Goal: Task Accomplishment & Management: Use online tool/utility

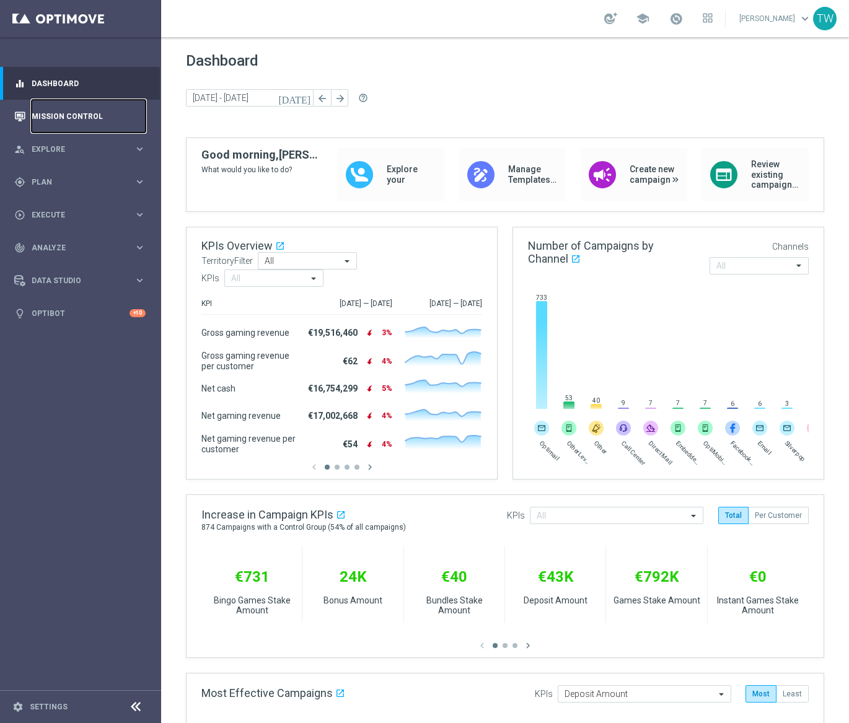
click at [96, 110] on link "Mission Control" at bounding box center [89, 116] width 114 height 33
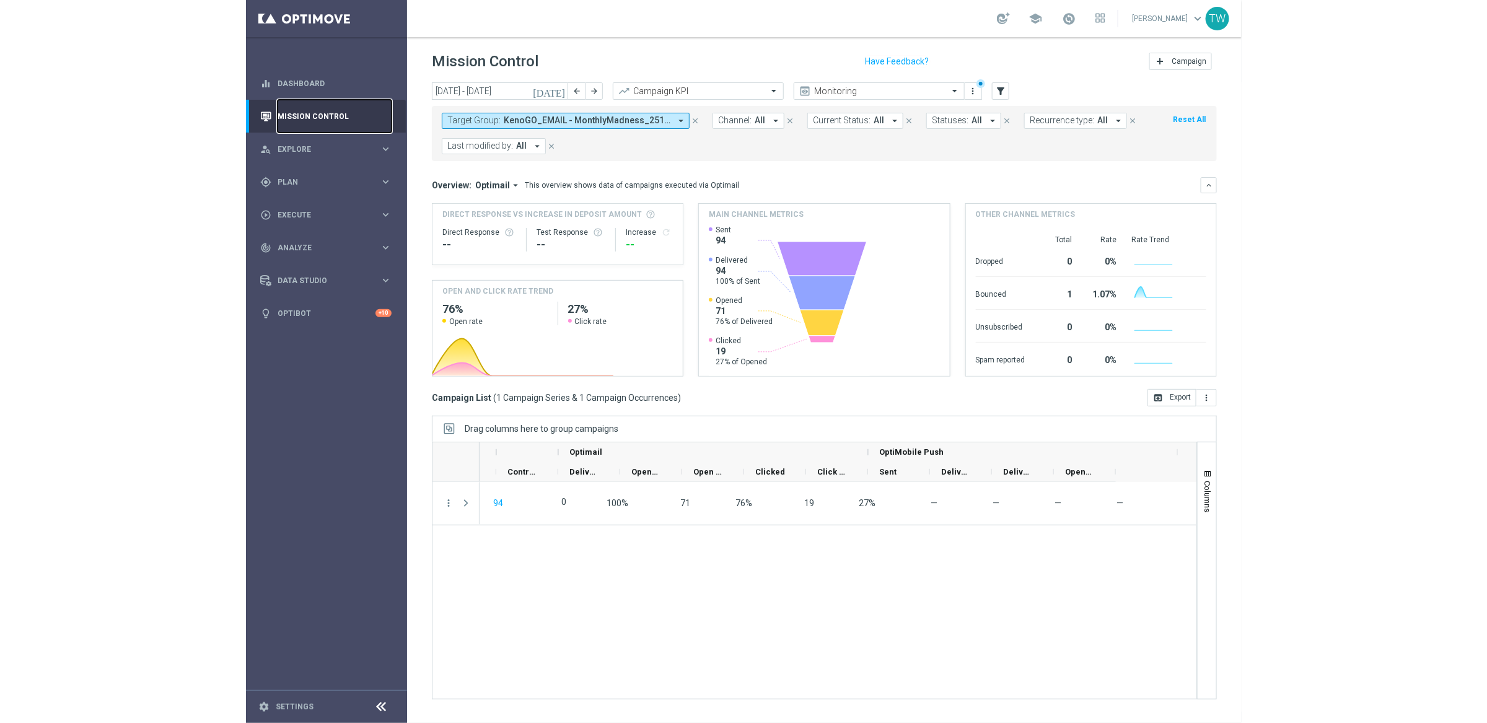
scroll to position [0, 618]
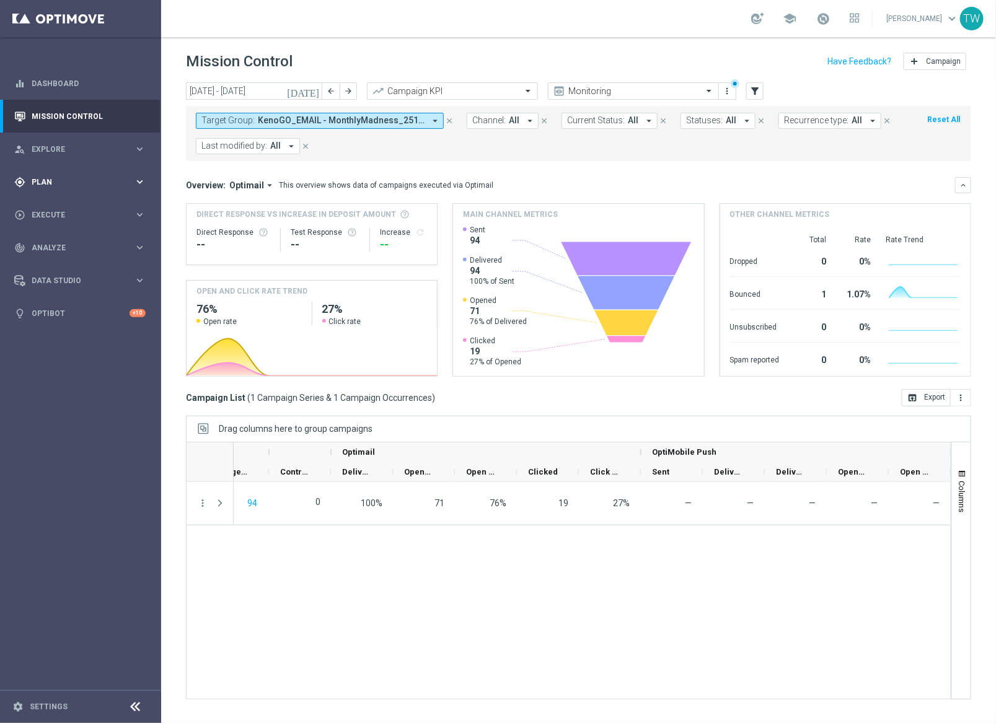
click at [80, 186] on div "gps_fixed Plan" at bounding box center [74, 182] width 120 height 11
click at [95, 240] on button "Templates keyboard_arrow_right" at bounding box center [89, 245] width 114 height 10
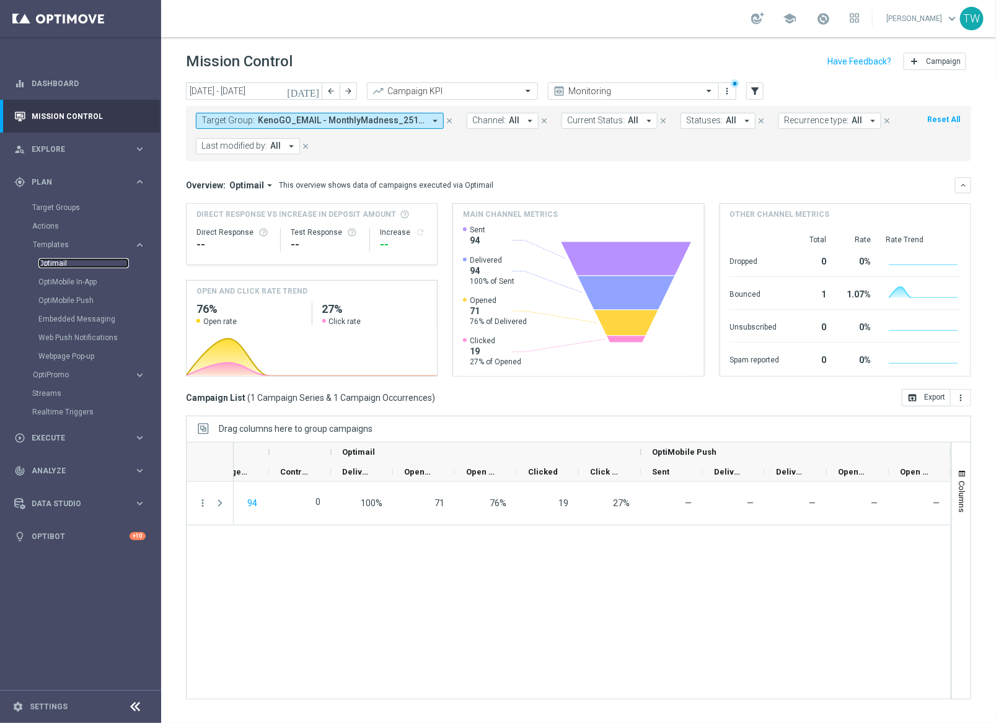
click at [58, 261] on link "Optimail" at bounding box center [83, 263] width 90 height 10
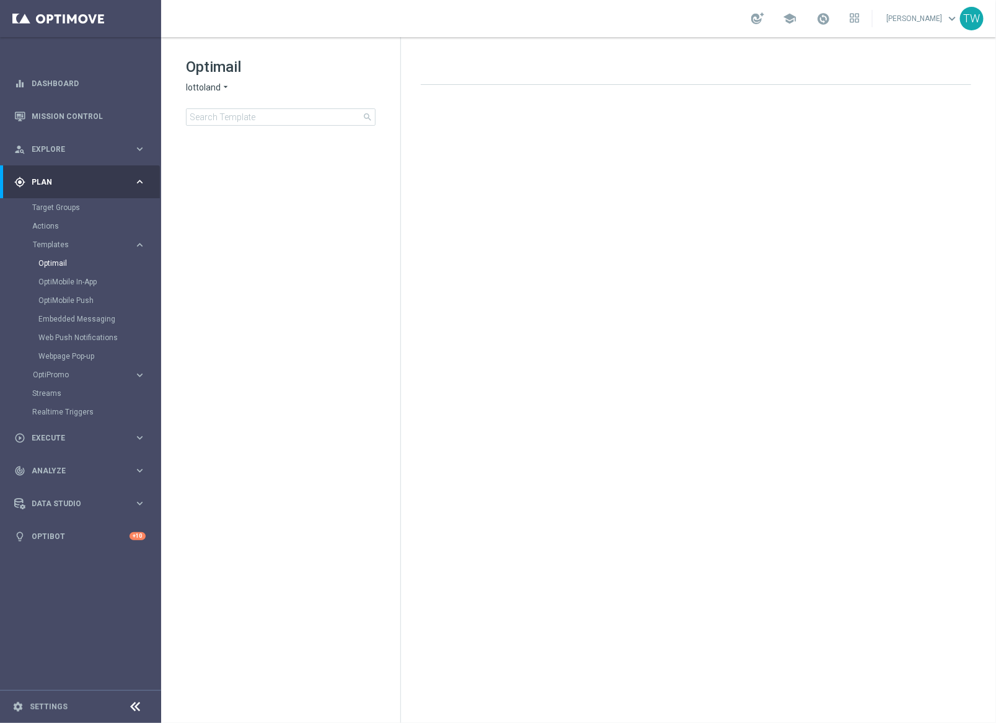
click at [203, 92] on span "lottoland" at bounding box center [203, 88] width 35 height 12
click at [218, 111] on div "KenoGO" at bounding box center [232, 116] width 93 height 15
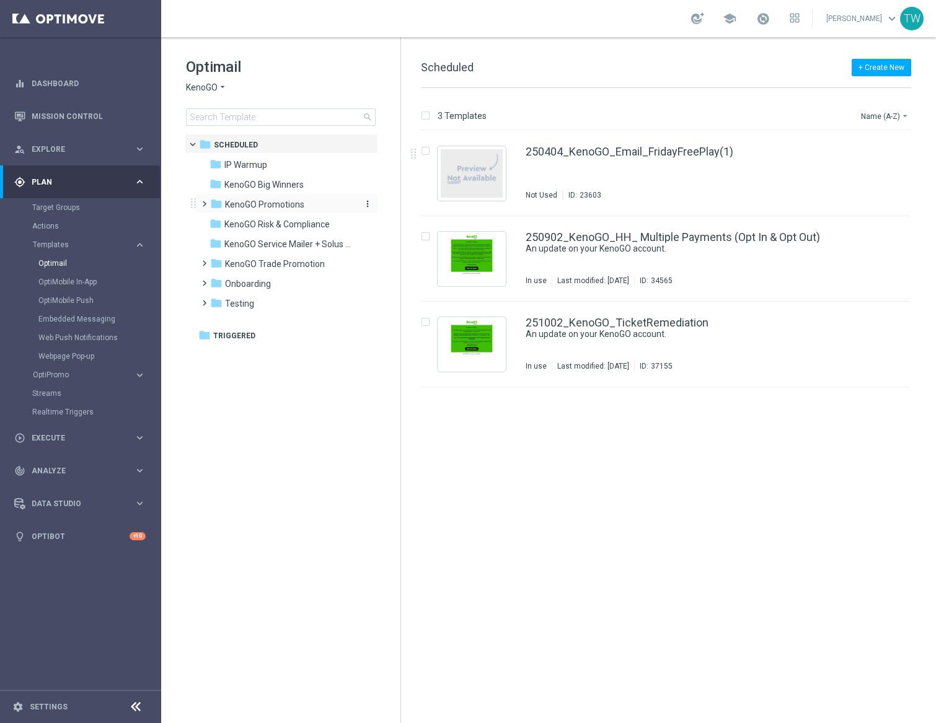
click at [272, 200] on span "KenoGO Promotions" at bounding box center [264, 204] width 79 height 11
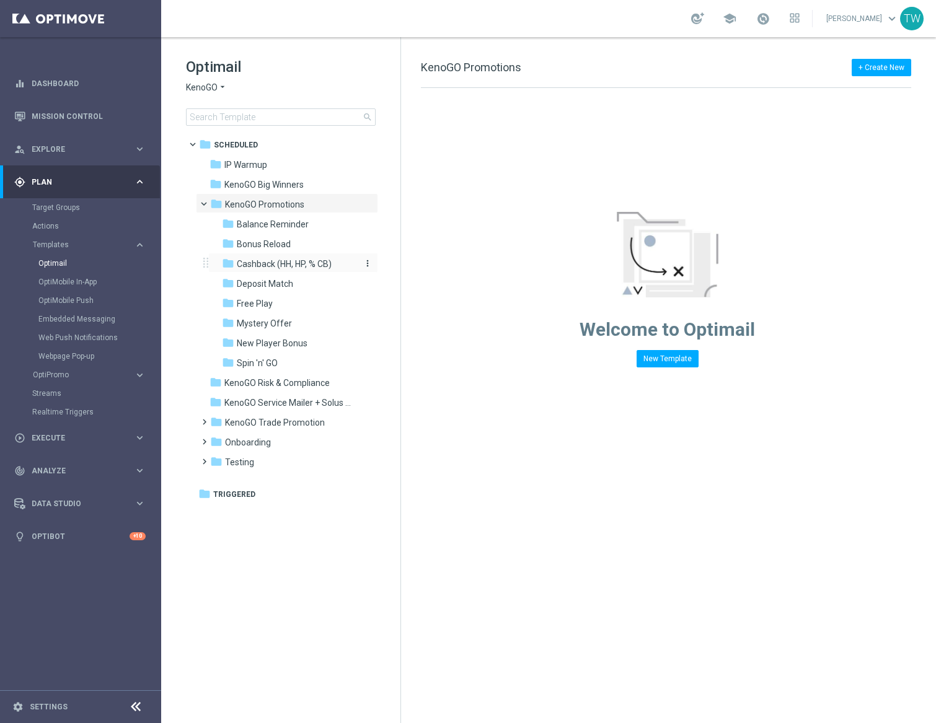
click at [320, 263] on span "Cashback (HH, HP, % CB)" at bounding box center [284, 263] width 95 height 11
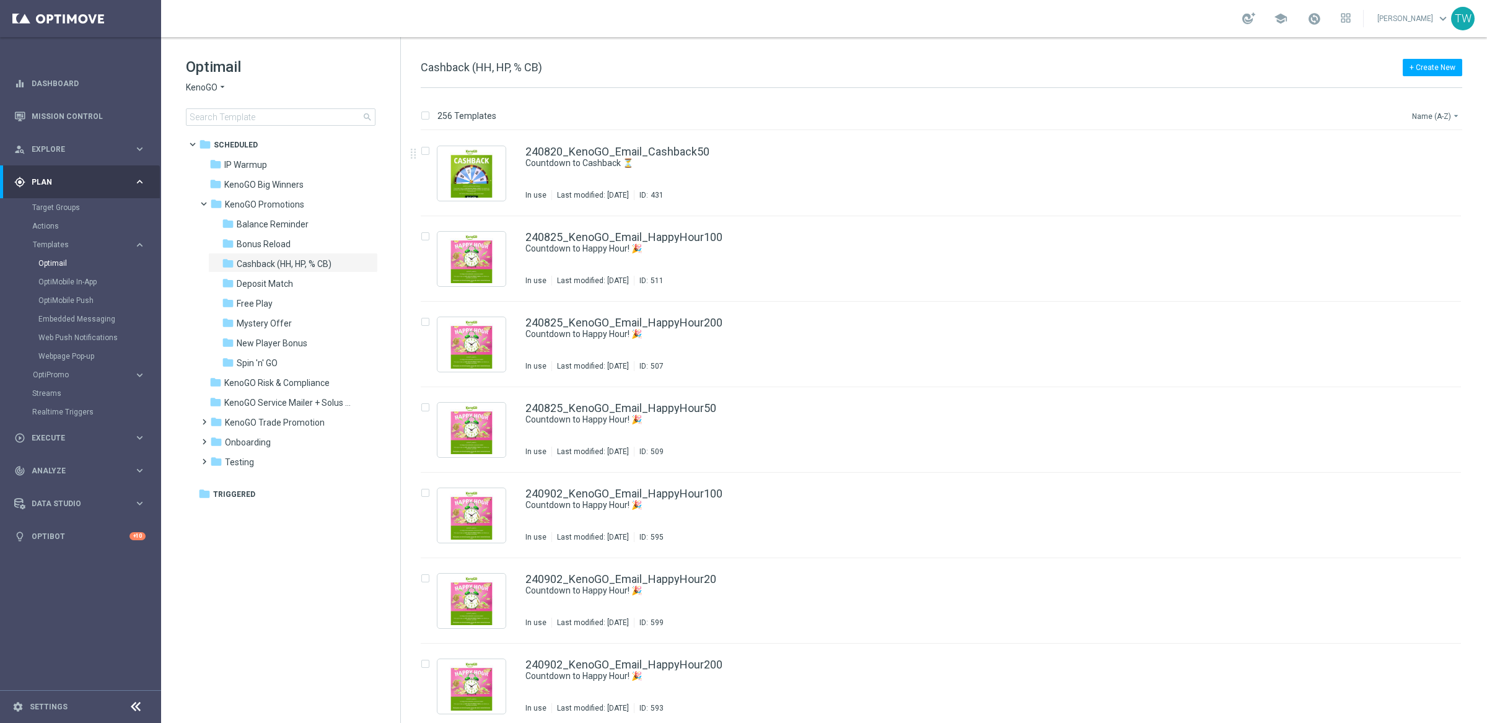
click at [1022, 115] on button "Name (A-Z) arrow_drop_down" at bounding box center [1436, 115] width 51 height 15
click at [1022, 165] on div "Date Modified (Newest)" at bounding box center [1412, 171] width 99 height 17
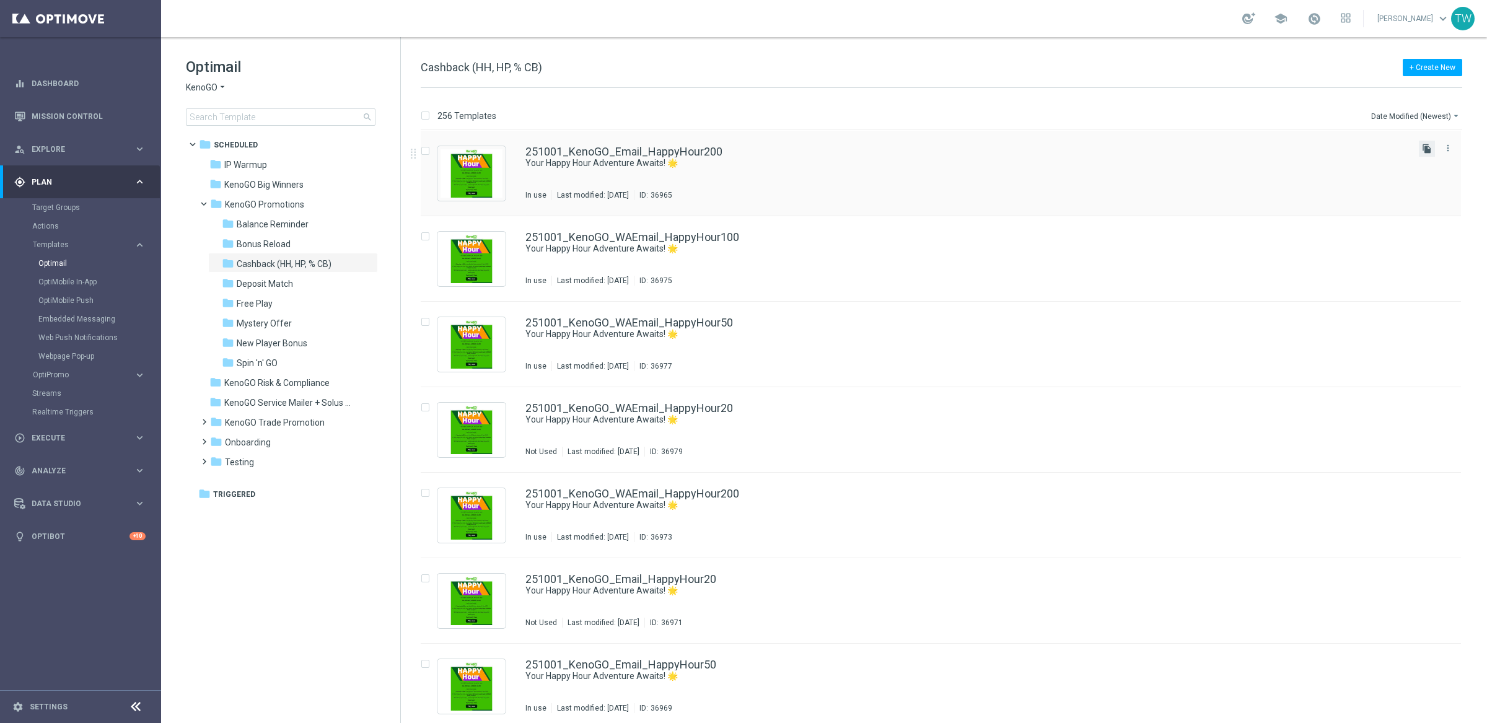
click at [1022, 148] on icon "file_copy" at bounding box center [1427, 149] width 10 height 10
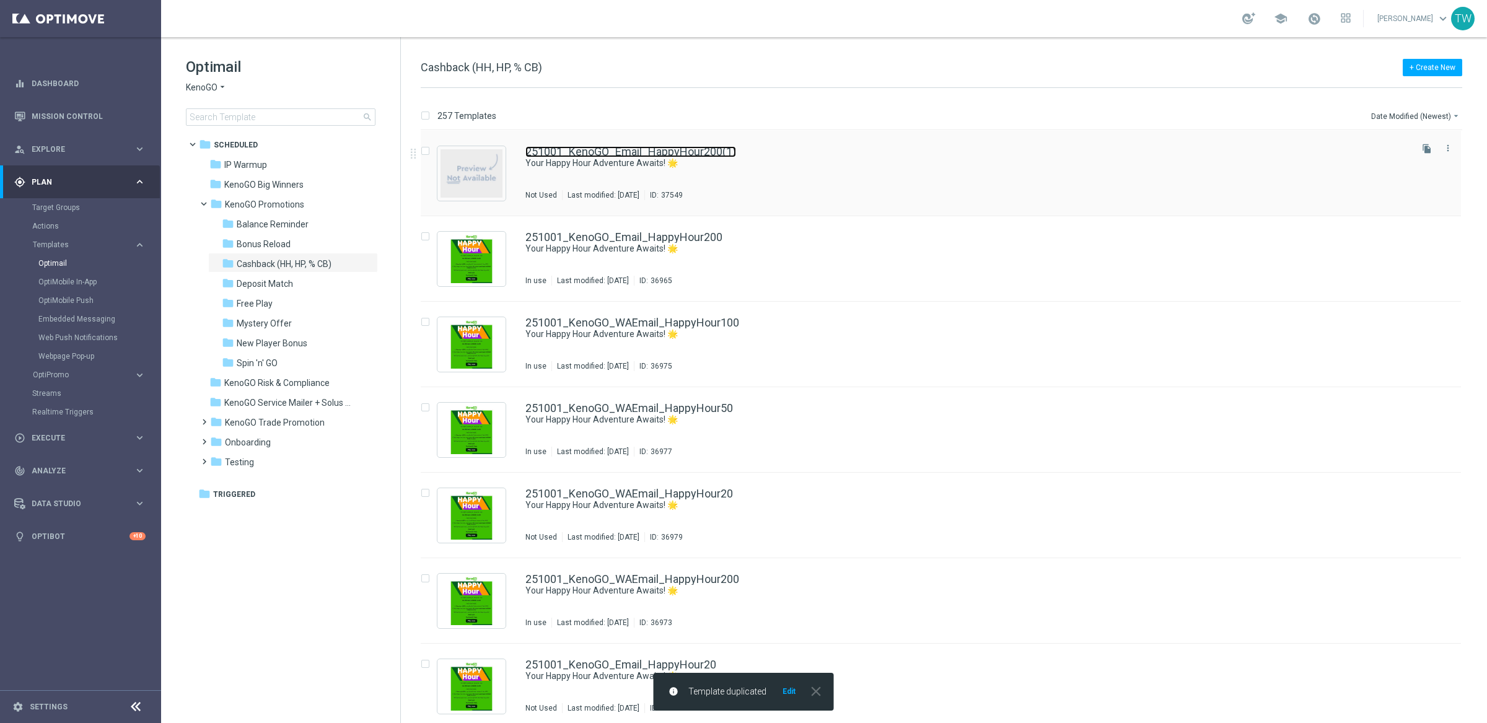
click at [673, 149] on link "251001_KenoGO_Email_HappyHour200(1)" at bounding box center [630, 151] width 211 height 11
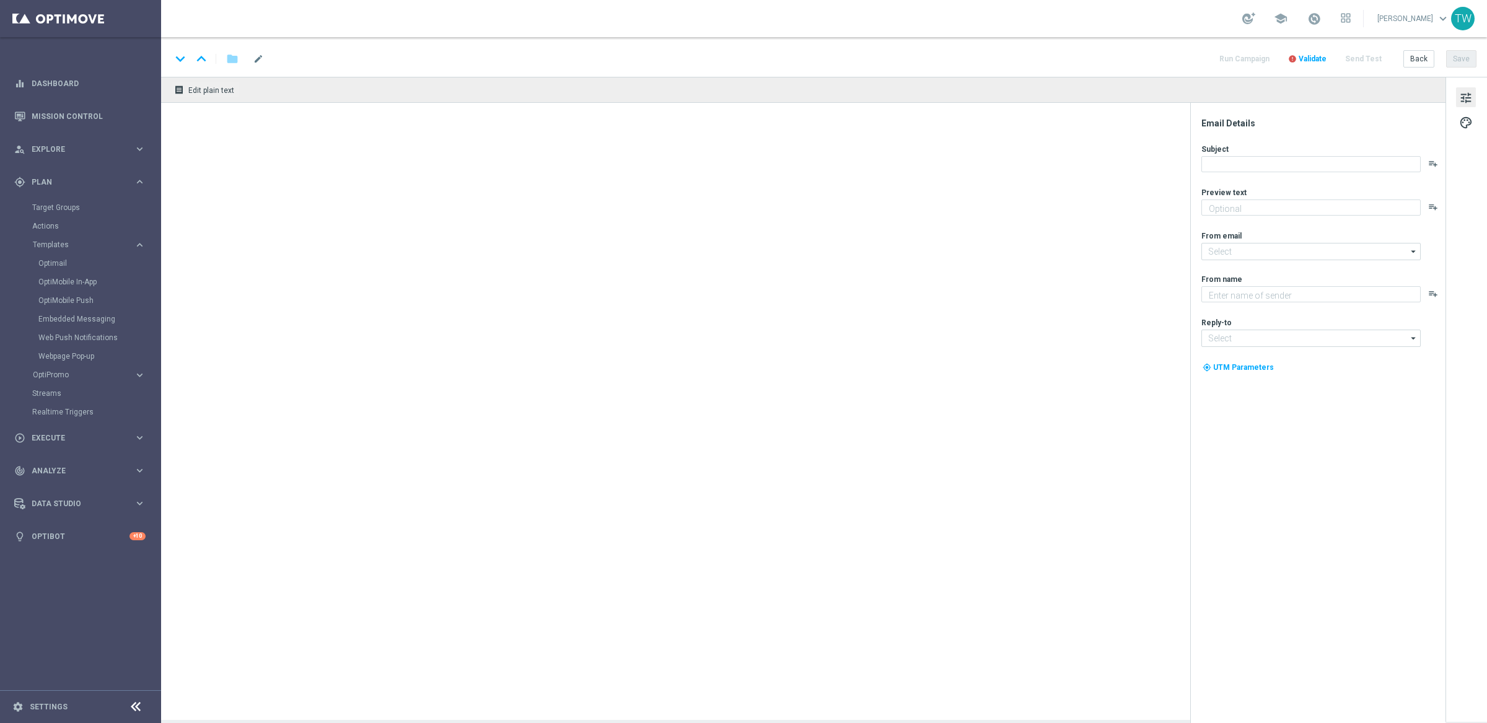
type input "251001_KenoGO_Email_HappyHour200(1)"
type textarea "Get 50% back in BONUS CASH!"
type textarea "KenoGO"
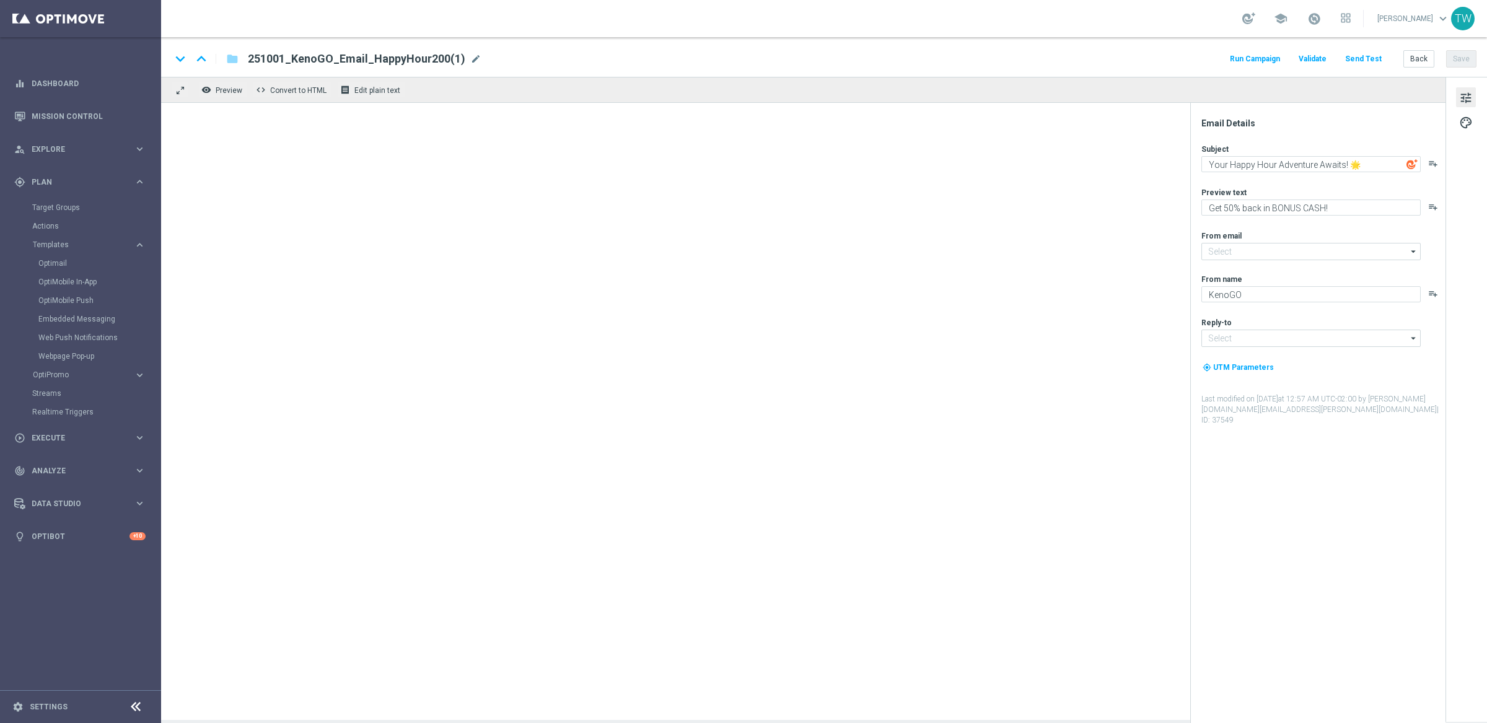
type input "mail@crm.kenogo.com.au"
type input "support@kenogo.com.au"
click at [470, 55] on span "mode_edit" at bounding box center [475, 58] width 11 height 11
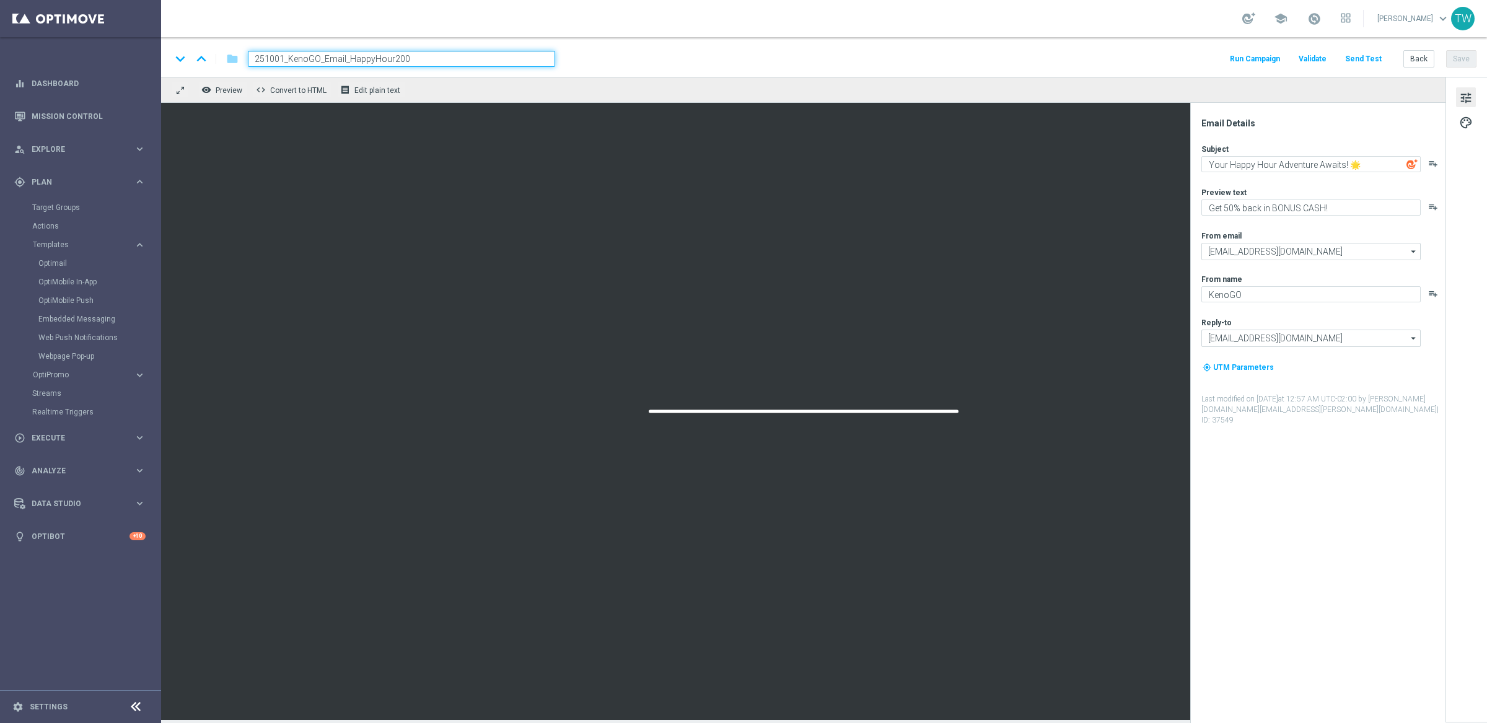
click at [283, 57] on input "251001_KenoGO_Email_HappyHour200" at bounding box center [401, 59] width 307 height 16
drag, startPoint x: 322, startPoint y: 57, endPoint x: 342, endPoint y: 73, distance: 26.0
click at [322, 57] on input "251008_KenoGO_Email_HappyHour200" at bounding box center [401, 59] width 307 height 16
type input "251008_KenoGO_QLD_Email_HappyHour200"
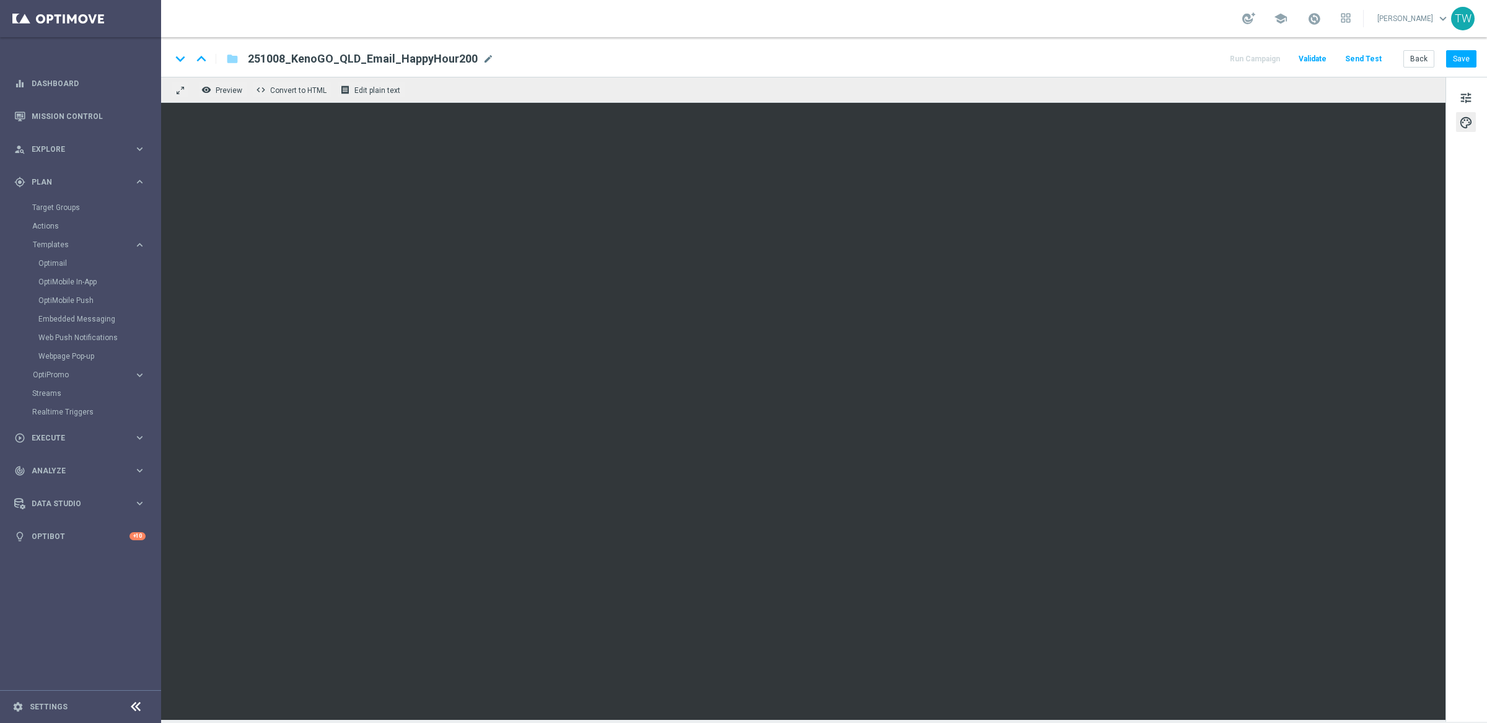
click at [1022, 43] on div "keyboard_arrow_down keyboard_arrow_up folder 251008_KenoGO_QLD_Email_HappyHour2…" at bounding box center [824, 57] width 1326 height 40
click at [1022, 53] on button "Save" at bounding box center [1461, 58] width 30 height 17
click at [1022, 58] on button "Save" at bounding box center [1461, 58] width 30 height 17
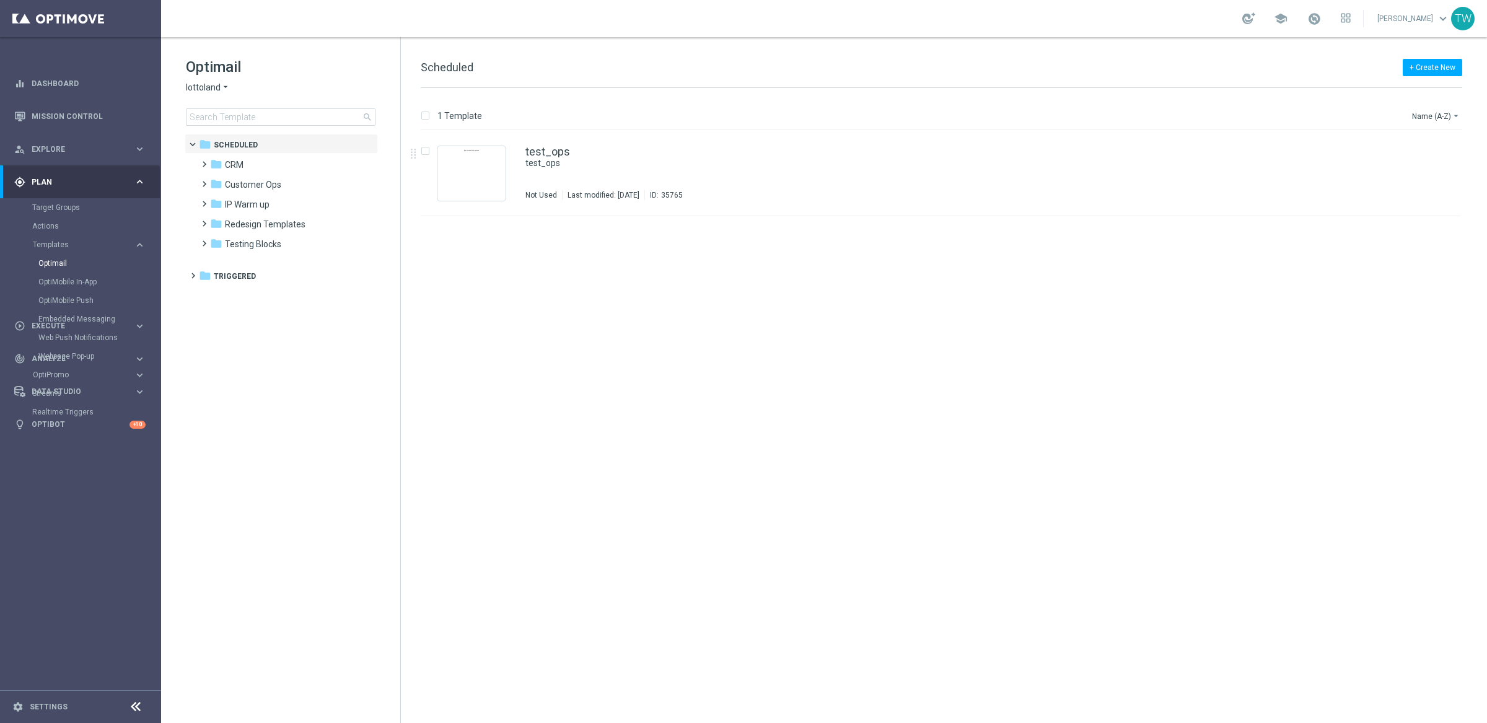
click at [202, 88] on span "lottoland" at bounding box center [203, 88] width 35 height 12
click at [237, 116] on div "KenoGO" at bounding box center [232, 116] width 93 height 15
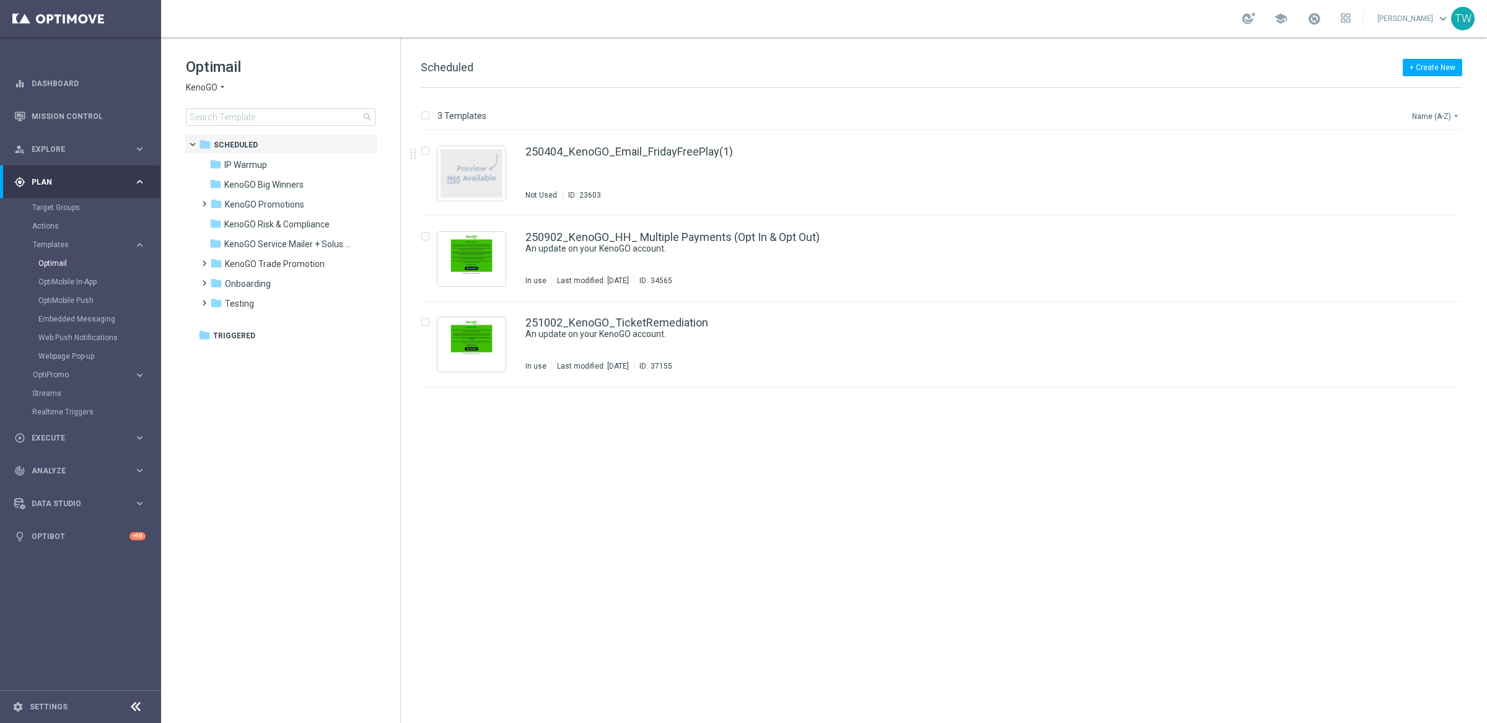
click at [1431, 115] on button "Name (A-Z) arrow_drop_down" at bounding box center [1436, 115] width 51 height 15
click at [253, 200] on span "KenoGO Promotions" at bounding box center [264, 204] width 79 height 11
